Goal: Task Accomplishment & Management: Manage account settings

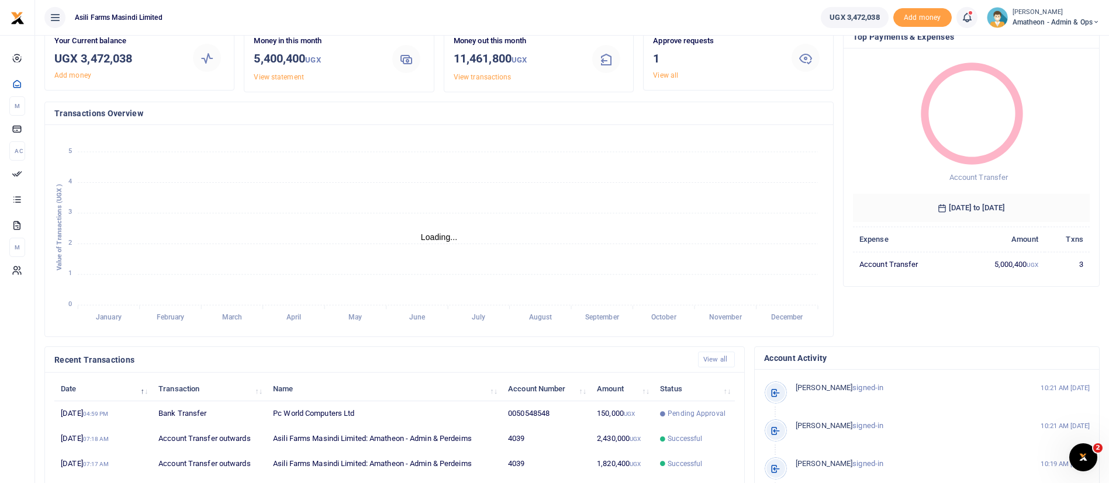
scroll to position [70, 0]
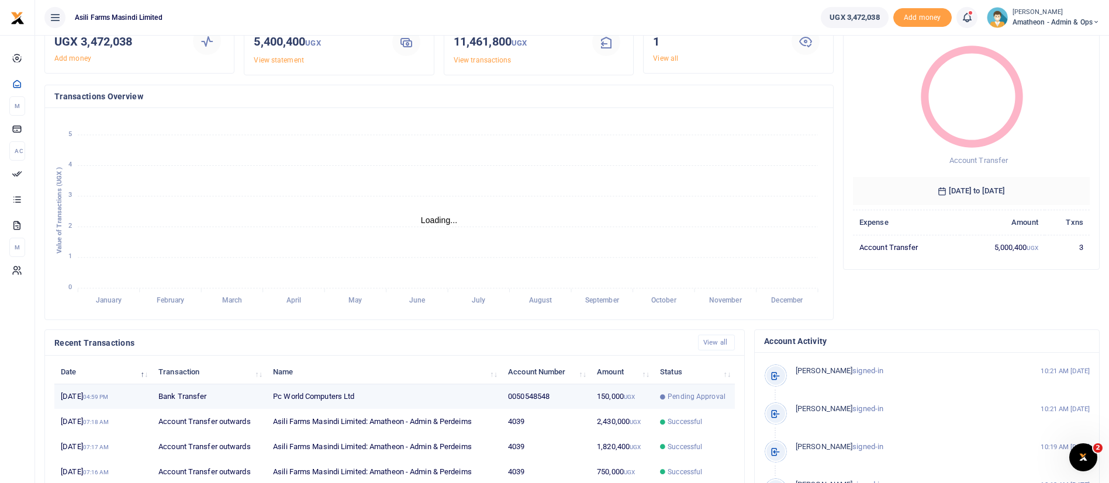
click at [133, 392] on td "2nd Sep 2025 04:59 PM" at bounding box center [103, 397] width 98 height 25
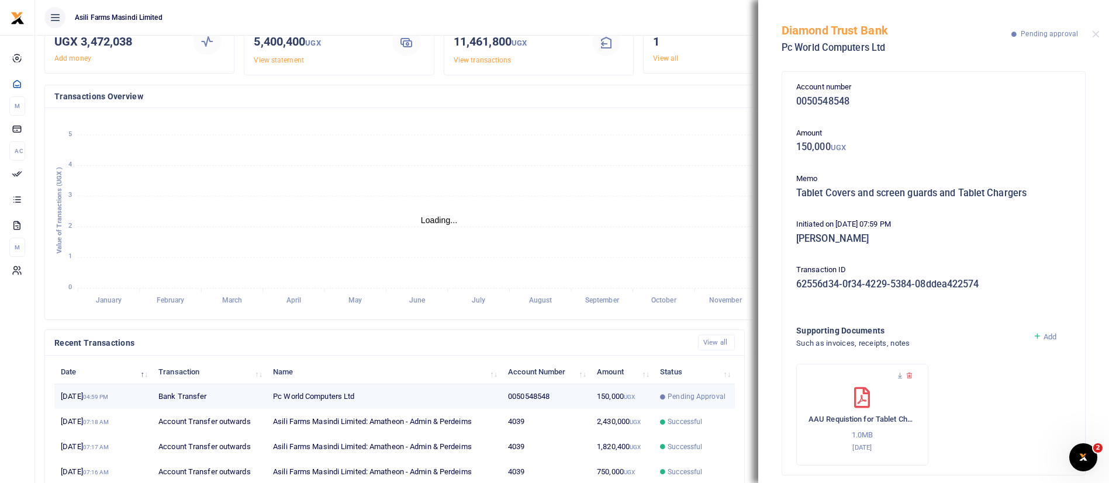
click at [133, 392] on td "2nd Sep 2025 04:59 PM" at bounding box center [103, 397] width 98 height 25
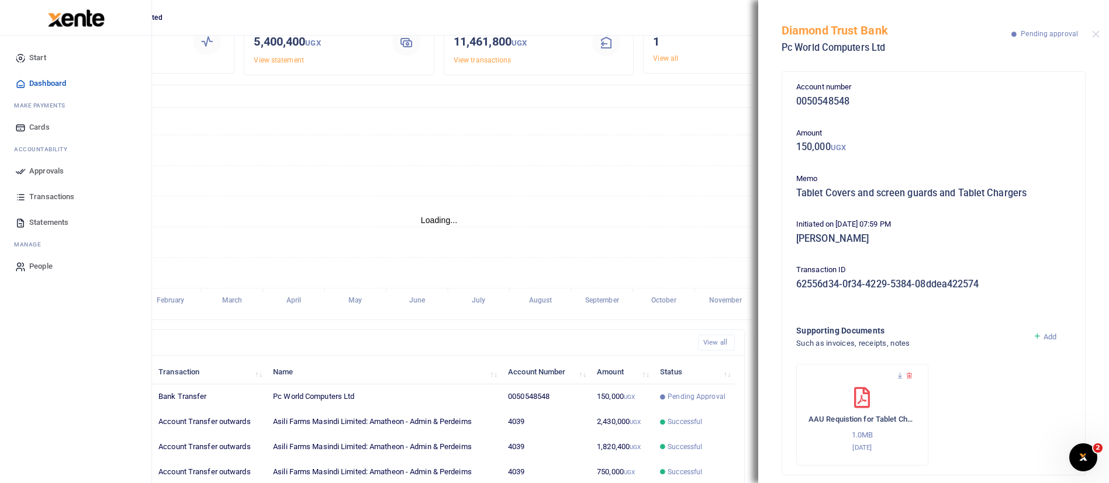
click at [51, 165] on span "Approvals" at bounding box center [46, 171] width 34 height 12
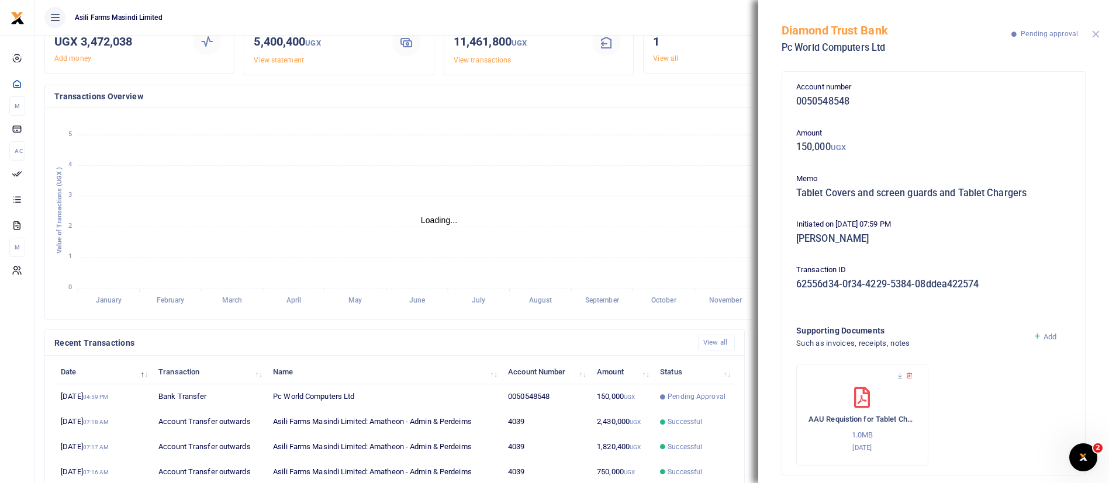
click at [1097, 33] on button "Close" at bounding box center [1096, 34] width 8 height 8
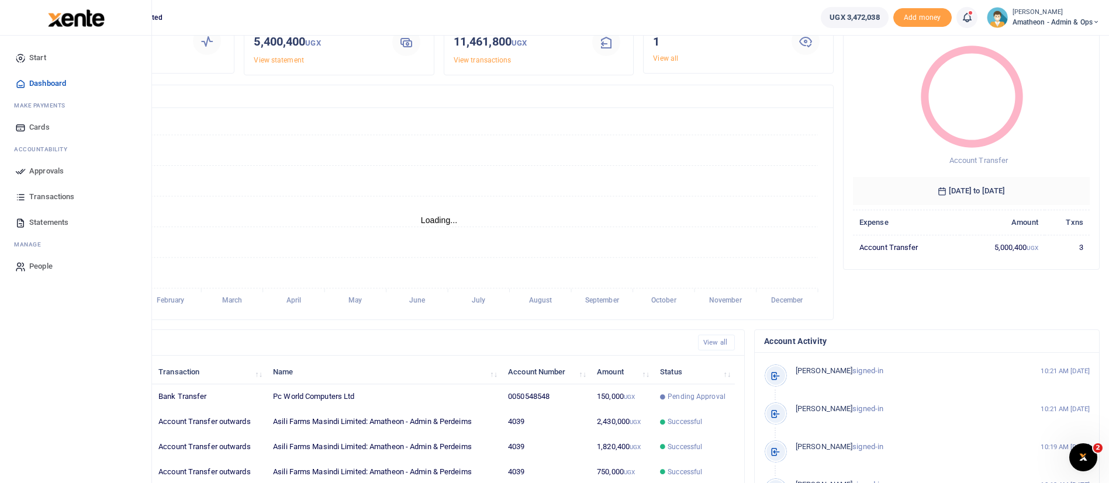
click at [57, 172] on span "Approvals" at bounding box center [46, 171] width 34 height 12
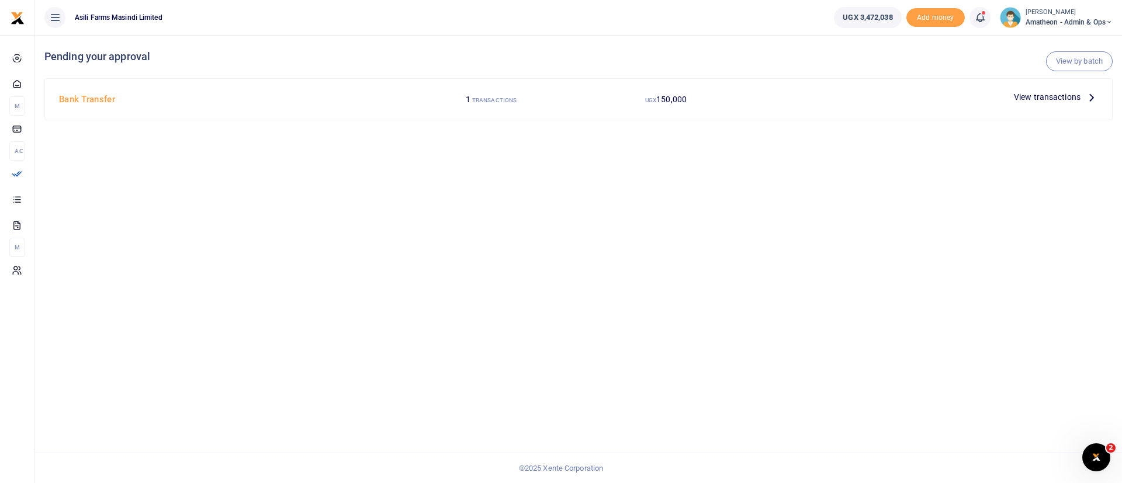
click at [1065, 96] on span "View transactions" at bounding box center [1047, 97] width 67 height 13
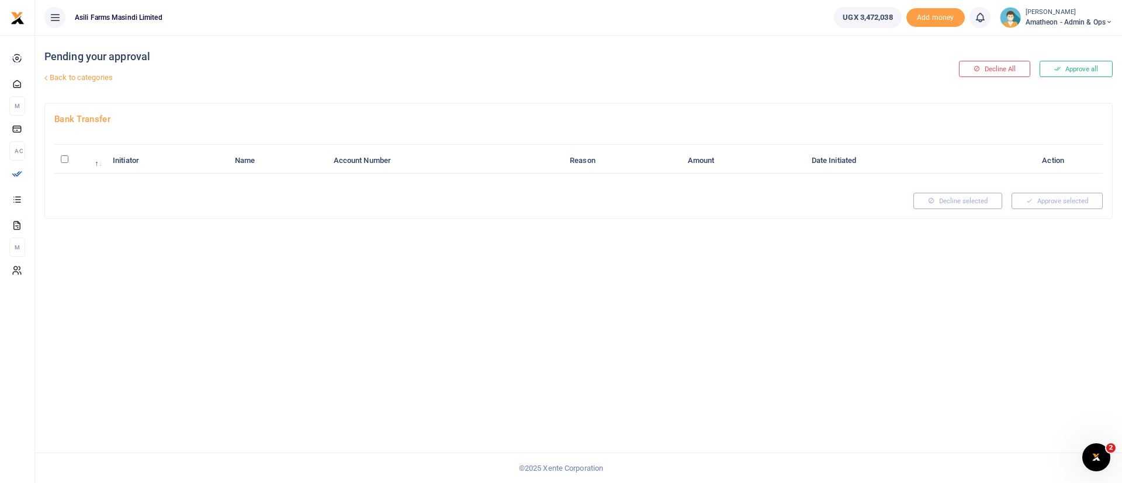
click at [66, 158] on input "\a \a : activate to sort column descending" at bounding box center [65, 159] width 8 height 8
checkbox input "true"
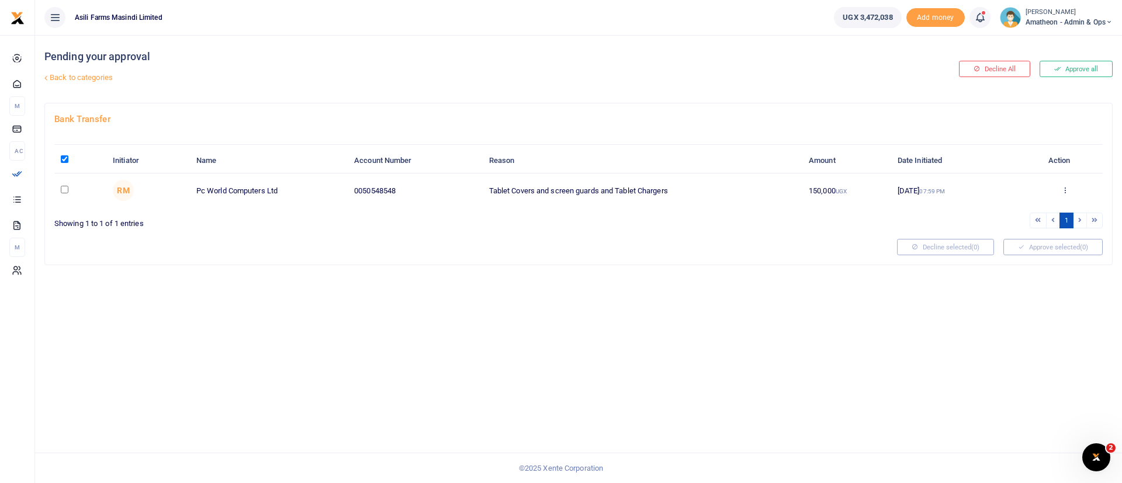
click at [1057, 199] on td "Approve Decline Details" at bounding box center [1065, 191] width 76 height 34
click at [66, 189] on input "checkbox" at bounding box center [65, 190] width 8 height 8
checkbox input "true"
click at [1073, 250] on button "Approve selected (1)" at bounding box center [1053, 247] width 99 height 16
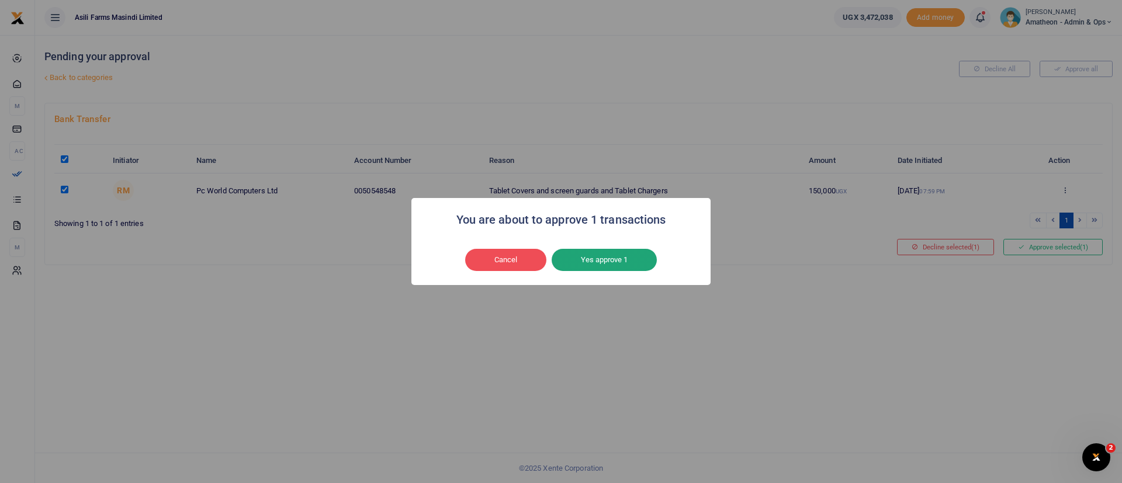
click at [604, 257] on button "Yes approve 1" at bounding box center [604, 260] width 105 height 22
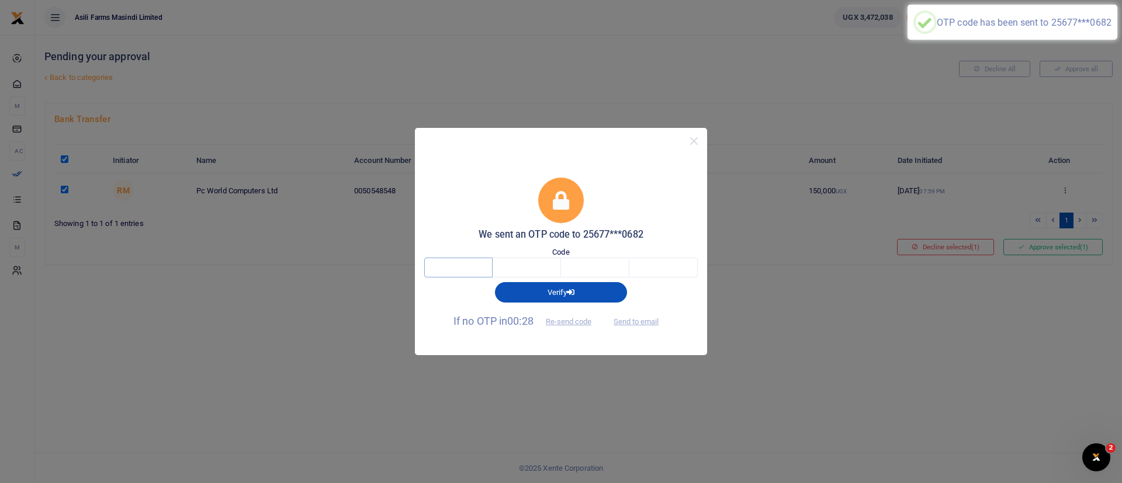
click at [453, 260] on input "text" at bounding box center [458, 268] width 68 height 20
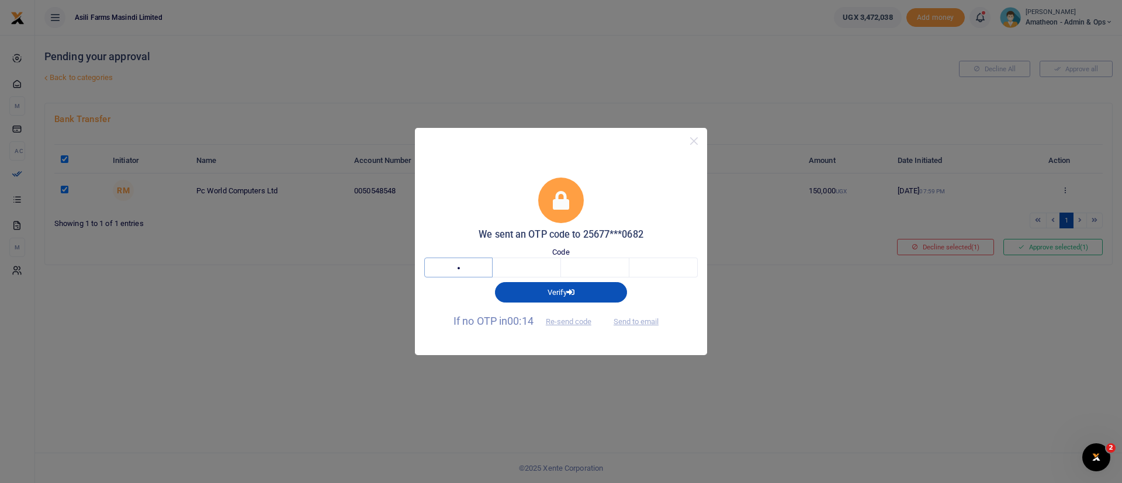
type input "4"
type input "1"
type input "6"
